Goal: Task Accomplishment & Management: Use online tool/utility

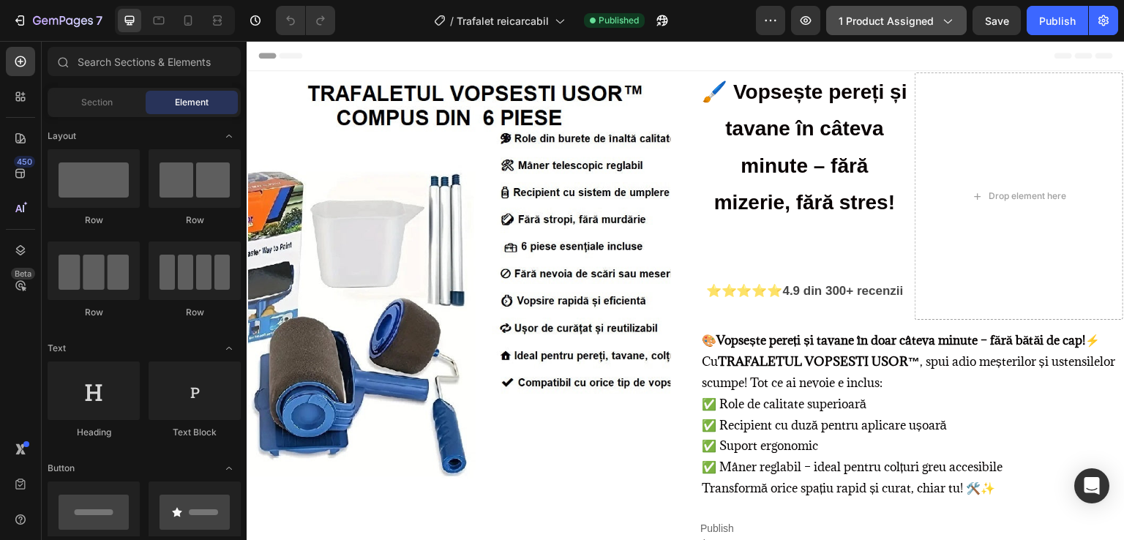
click at [949, 18] on icon "button" at bounding box center [946, 20] width 15 height 15
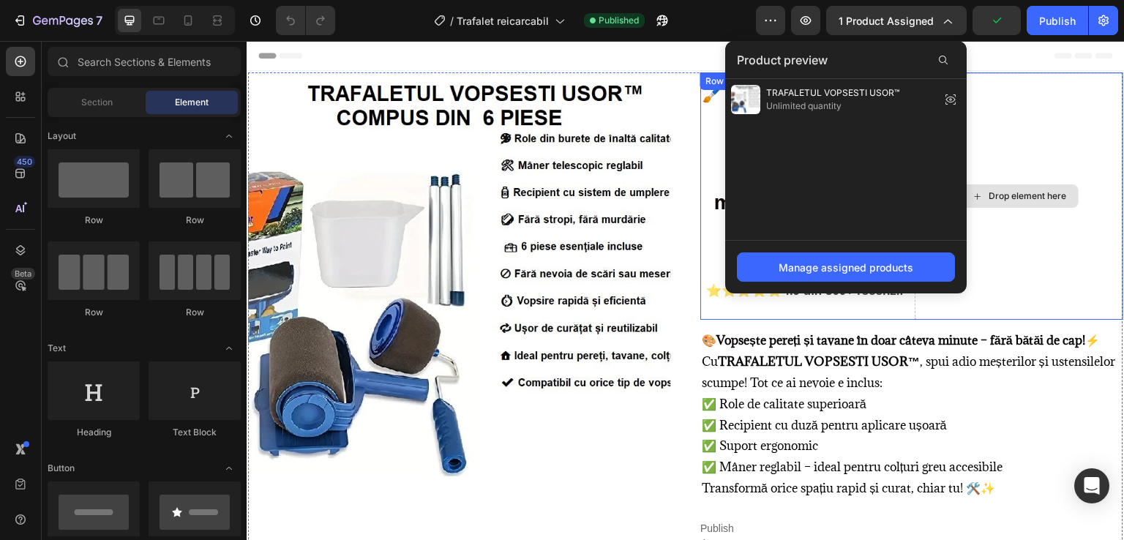
click at [1042, 118] on div "Drop element here" at bounding box center [1018, 195] width 208 height 247
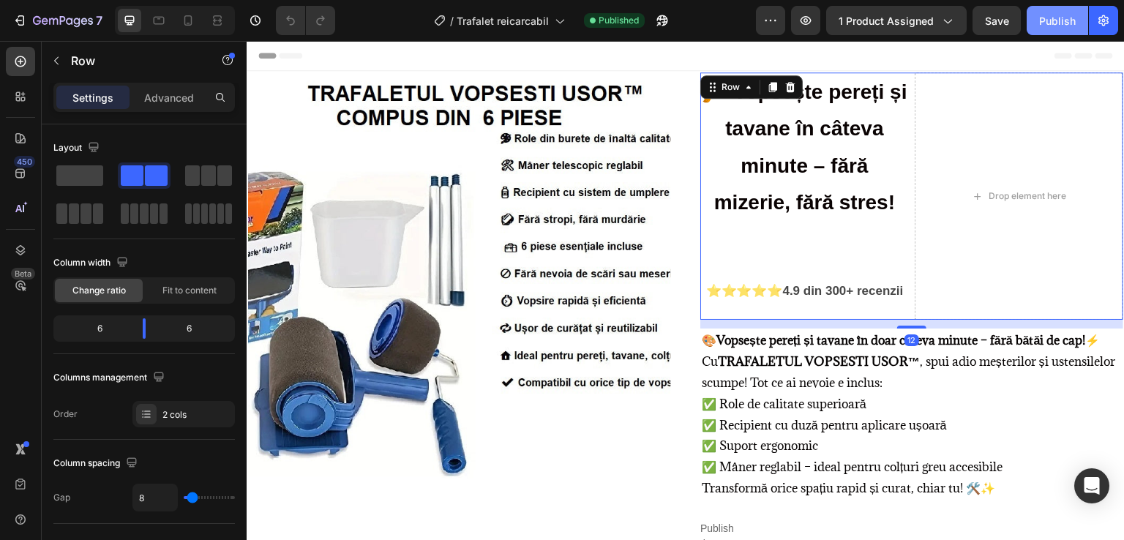
click at [1048, 28] on button "Publish" at bounding box center [1056, 20] width 61 height 29
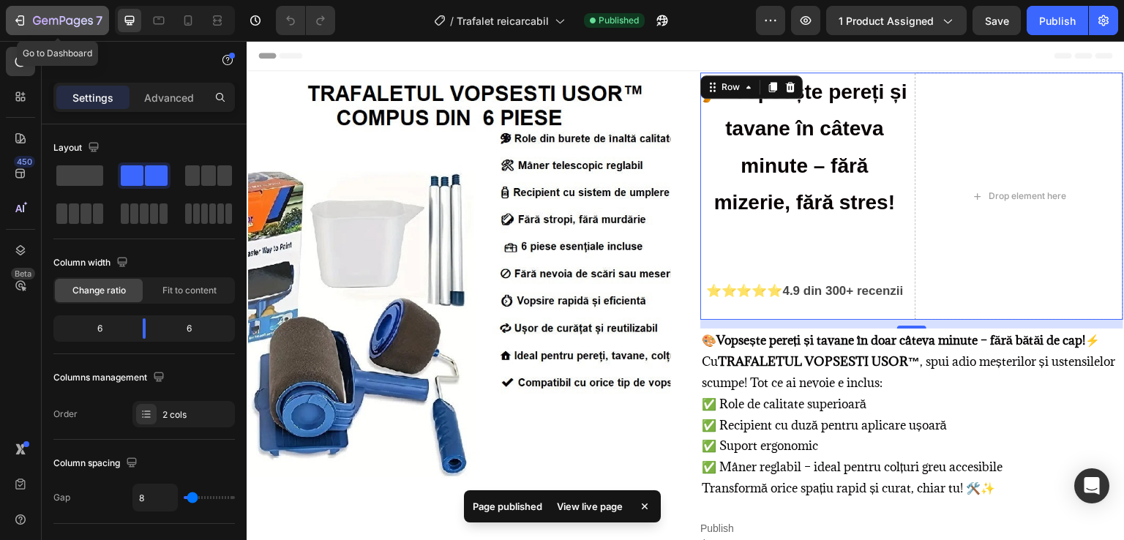
click at [47, 24] on icon "button" at bounding box center [63, 21] width 60 height 12
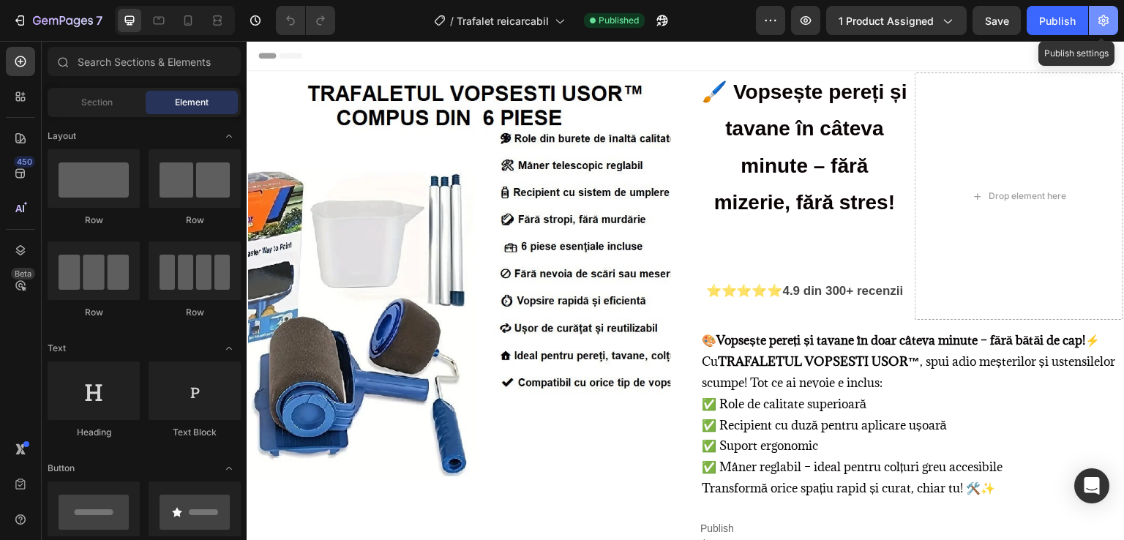
click at [1096, 18] on icon "button" at bounding box center [1103, 20] width 15 height 15
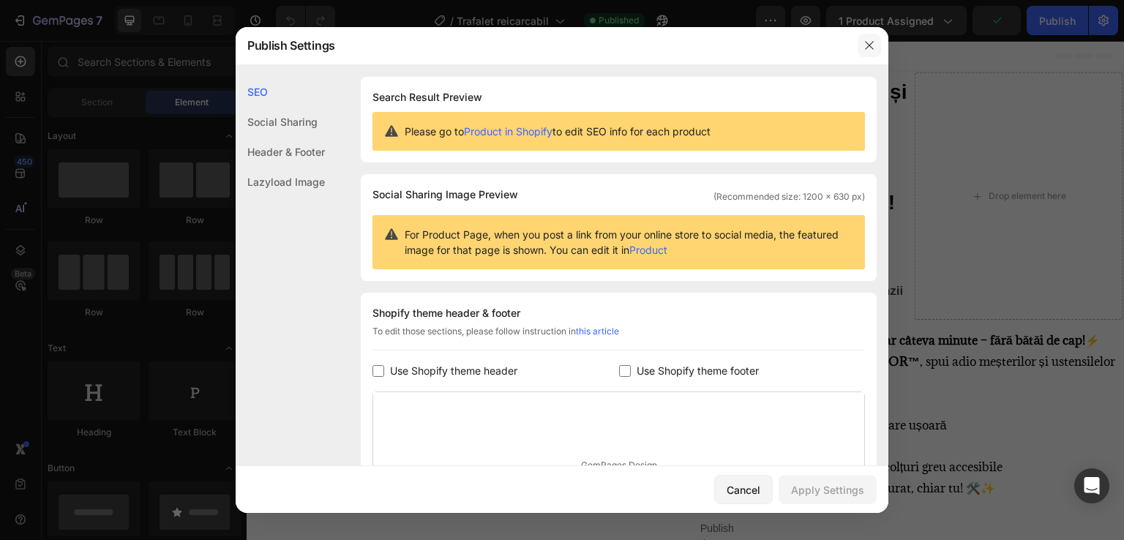
click at [866, 40] on icon "button" at bounding box center [869, 46] width 12 height 12
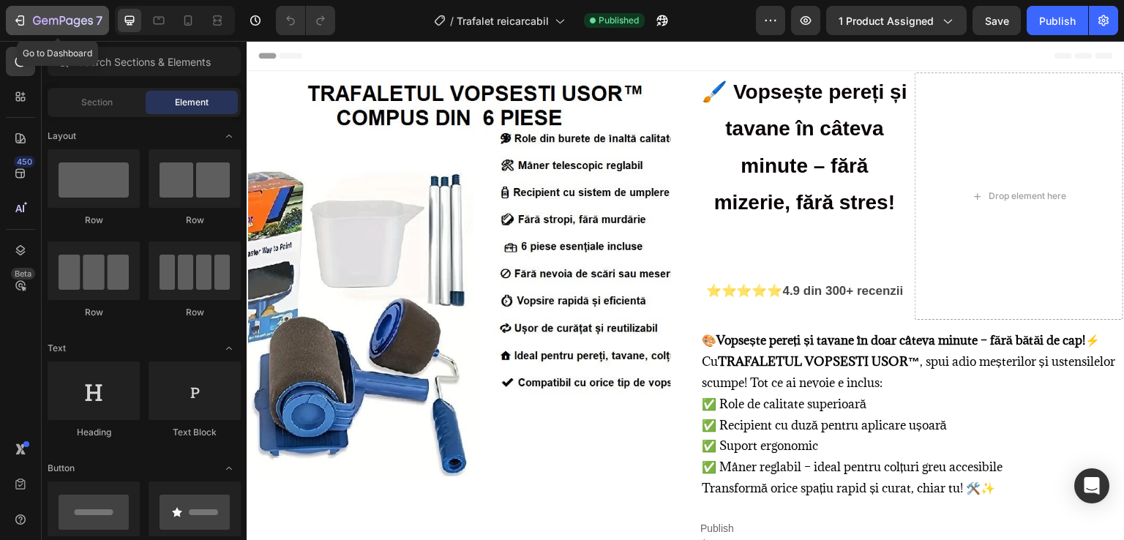
click at [24, 13] on icon "button" at bounding box center [19, 20] width 15 height 15
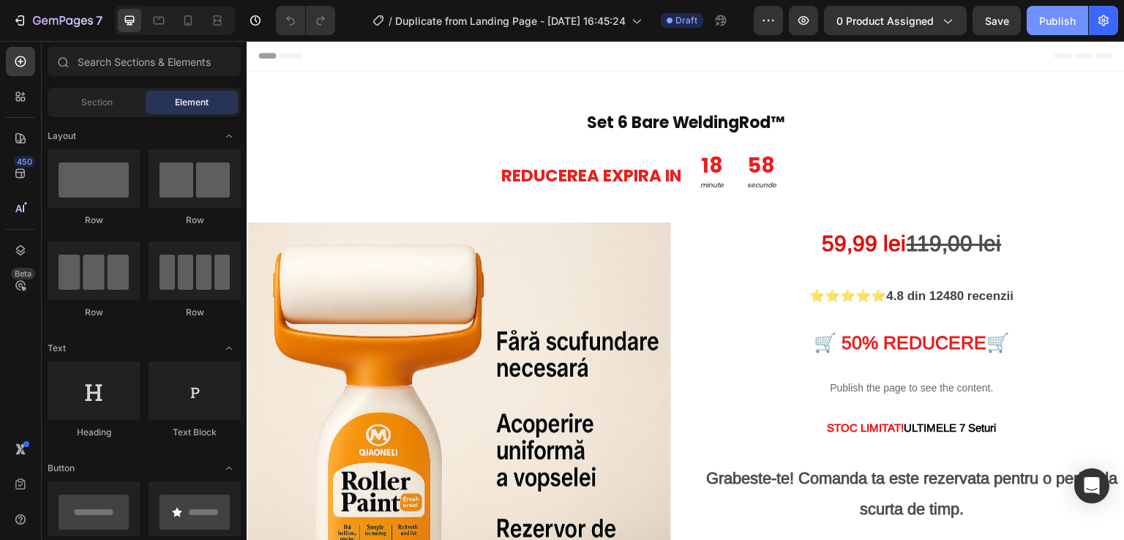
click at [1059, 22] on div "Publish" at bounding box center [1057, 20] width 37 height 15
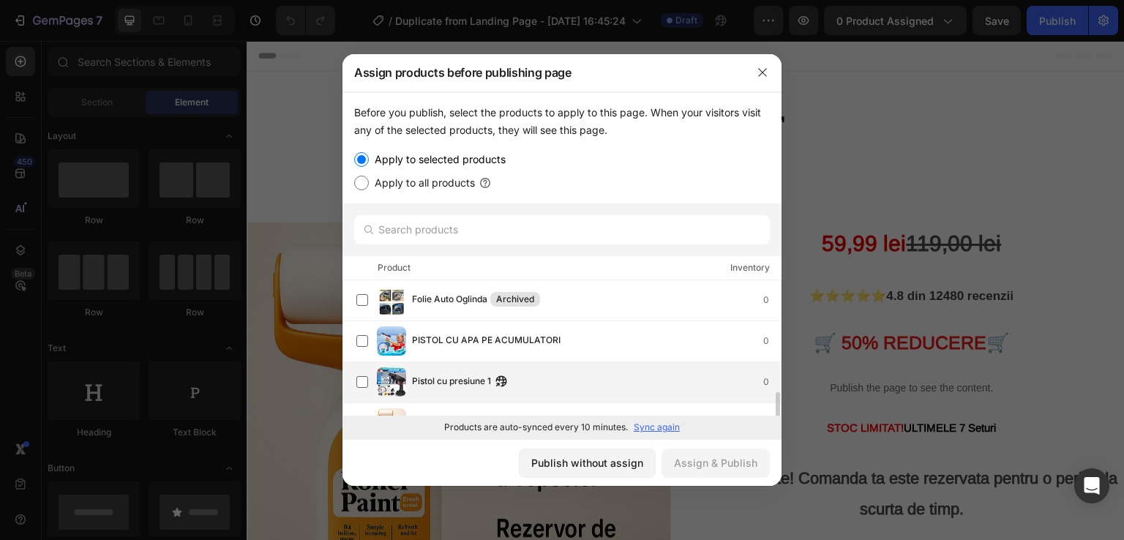
scroll to position [67, 0]
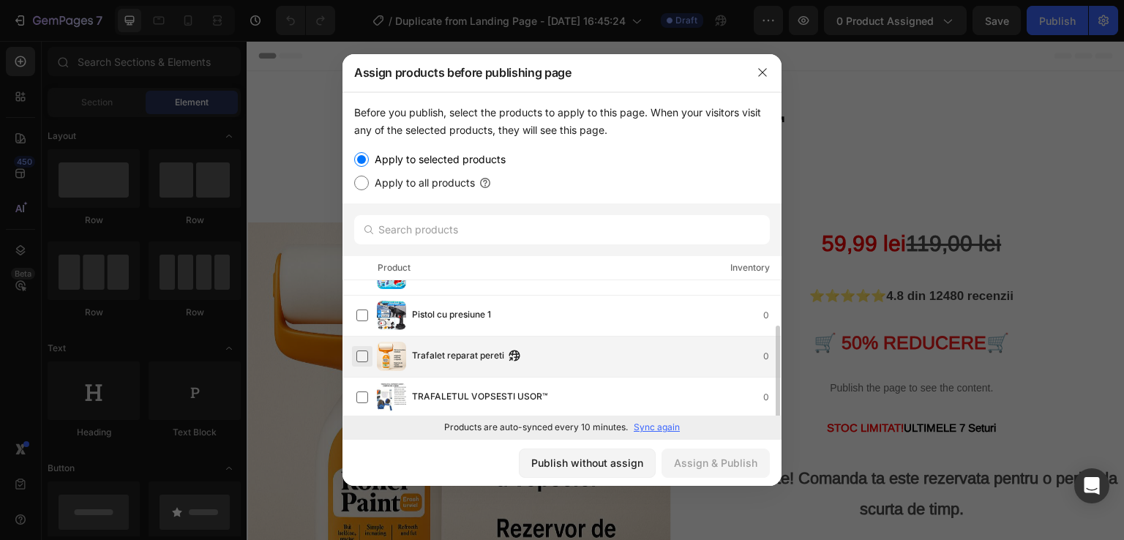
click at [362, 360] on label at bounding box center [362, 356] width 12 height 12
click at [708, 463] on div "Assign & Publish" at bounding box center [715, 462] width 83 height 15
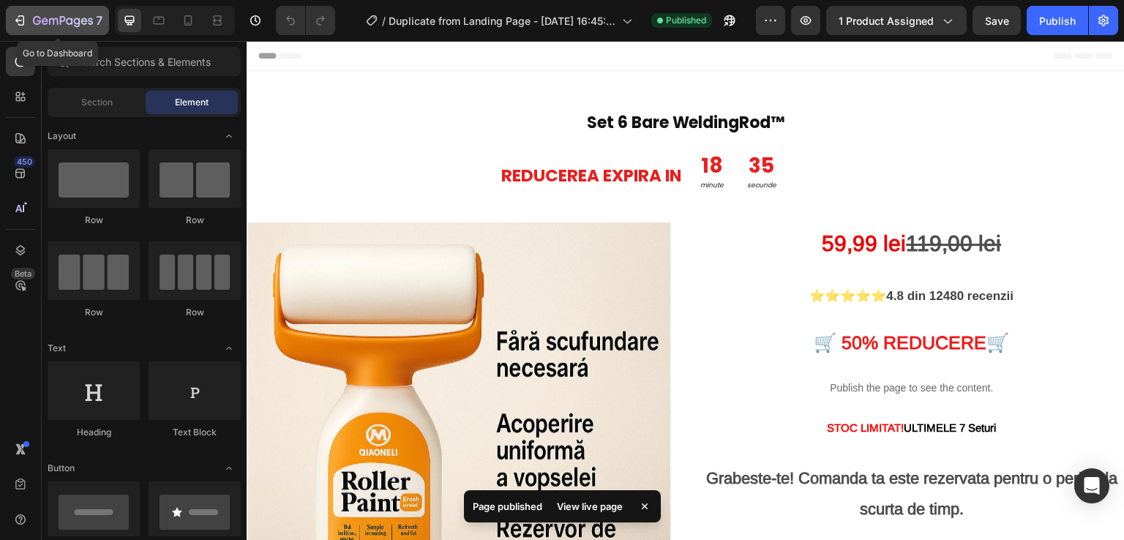
click at [20, 16] on icon "button" at bounding box center [19, 20] width 15 height 15
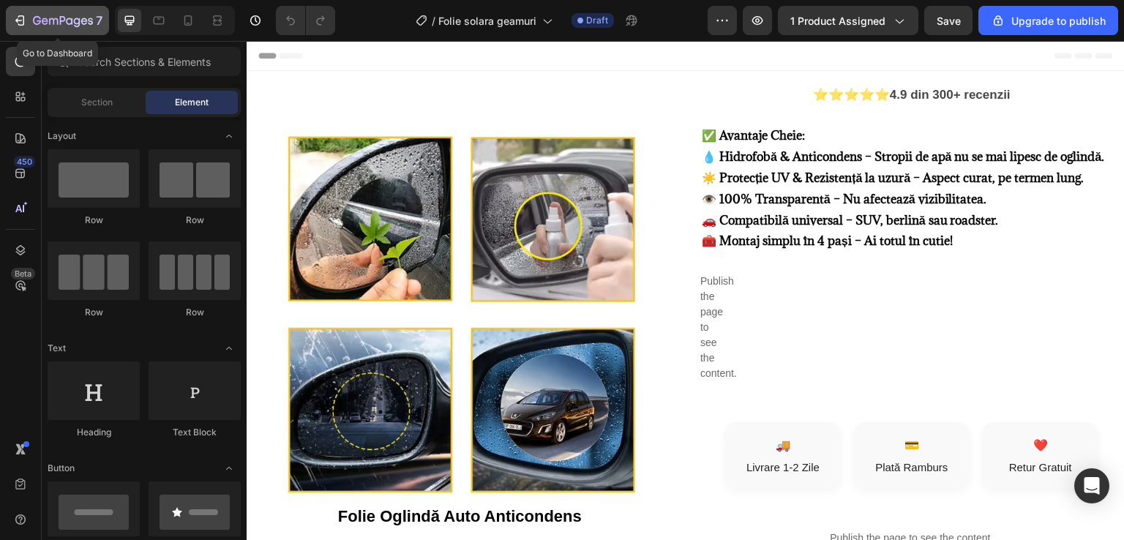
click at [27, 14] on div "7" at bounding box center [57, 21] width 90 height 18
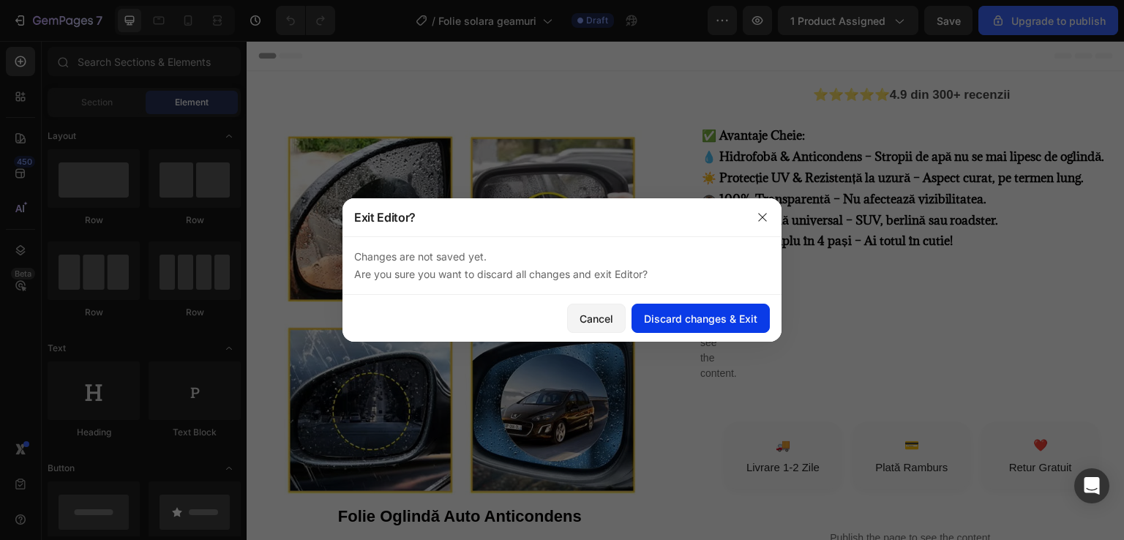
click at [705, 314] on div "Discard changes & Exit" at bounding box center [700, 318] width 113 height 15
